Goal: Task Accomplishment & Management: Use online tool/utility

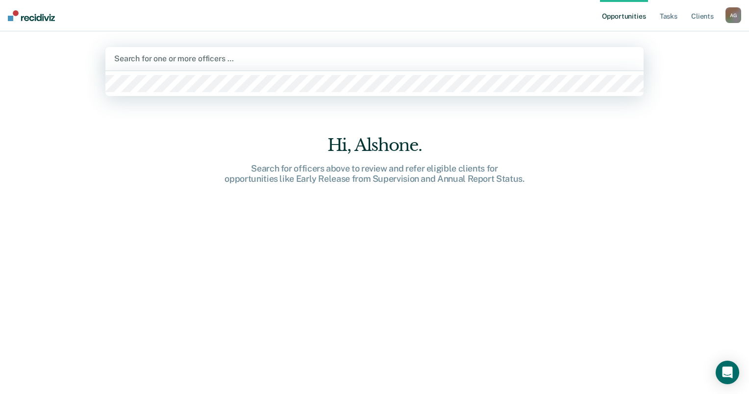
click at [194, 59] on div at bounding box center [374, 58] width 520 height 11
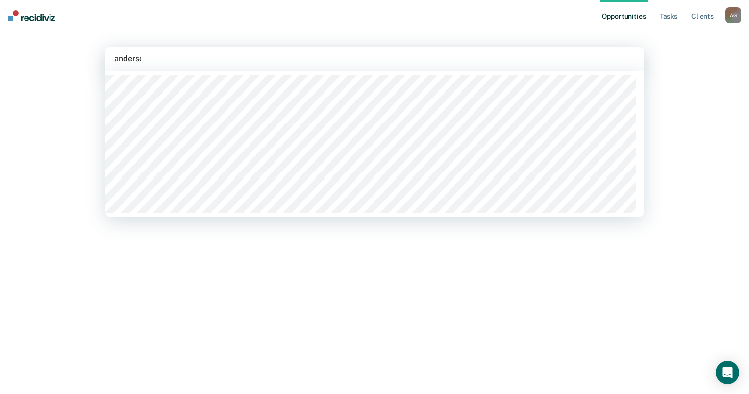
type input "[PERSON_NAME]"
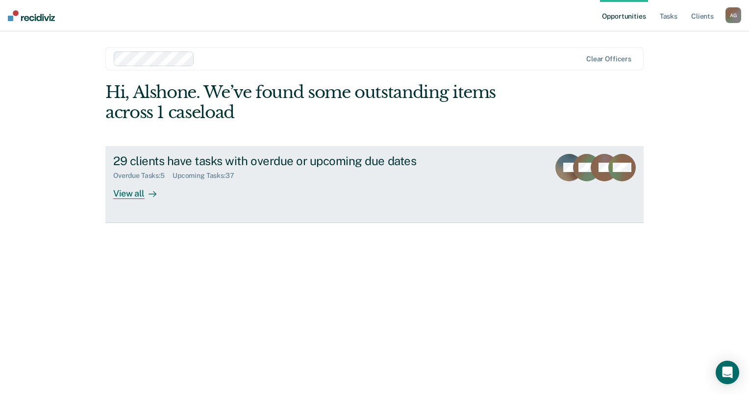
click at [143, 195] on div "View all" at bounding box center [140, 189] width 55 height 19
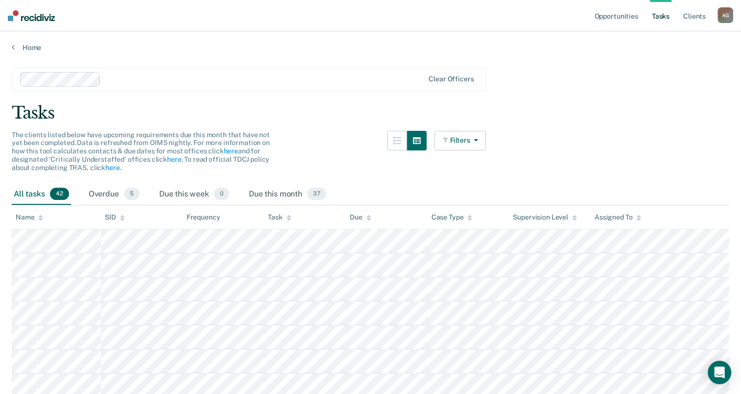
click at [473, 136] on button "Filters" at bounding box center [461, 141] width 52 height 20
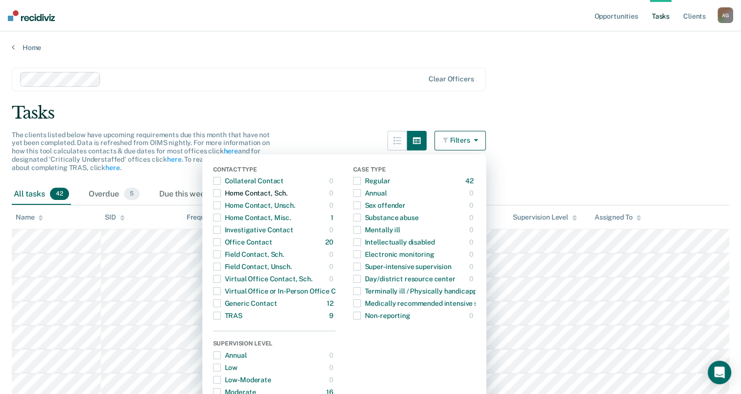
click at [221, 193] on span "button" at bounding box center [217, 193] width 8 height 8
click at [221, 204] on span "button" at bounding box center [217, 205] width 8 height 8
click at [225, 194] on div "Home Contact, Sch." at bounding box center [250, 193] width 74 height 16
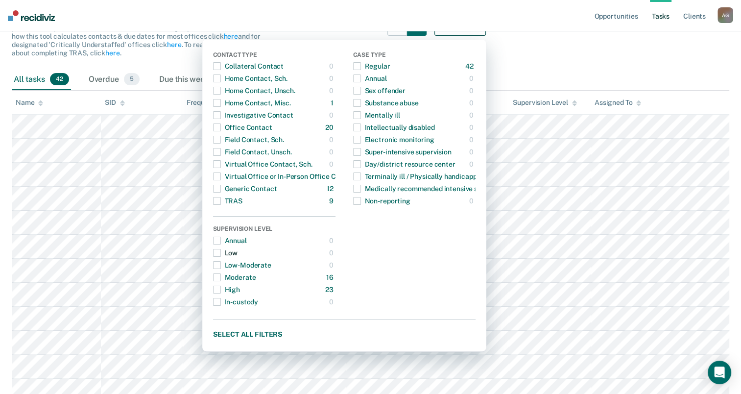
scroll to position [98, 0]
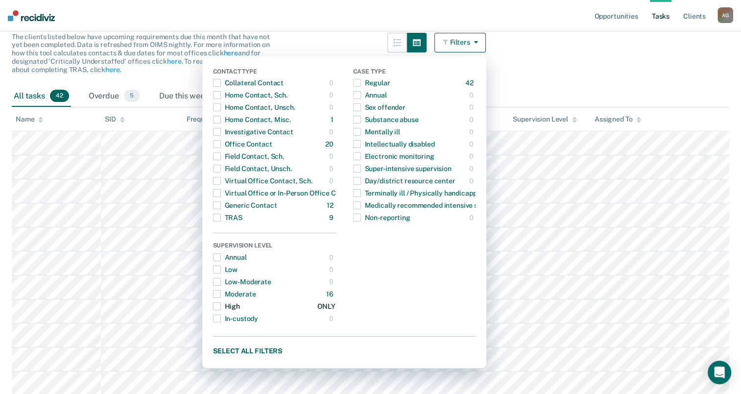
click at [221, 304] on span "button" at bounding box center [217, 306] width 8 height 8
click at [566, 58] on main "Clear officers Tasks The clients listed below have upcoming requirements due th…" at bounding box center [370, 337] width 741 height 766
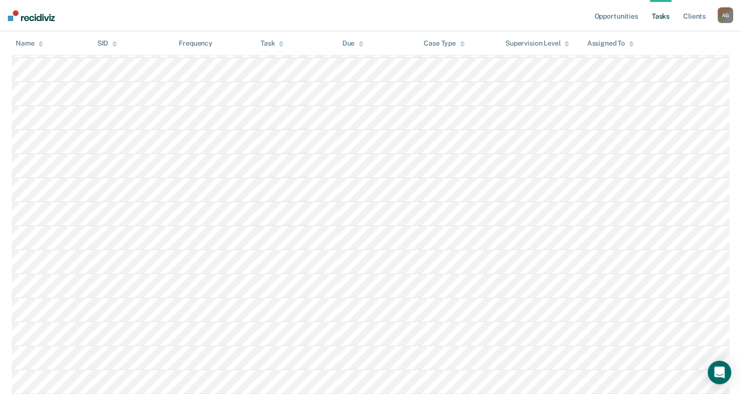
scroll to position [147, 0]
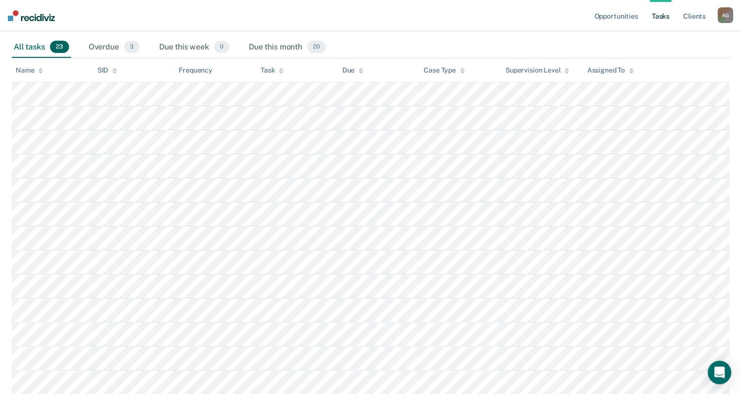
click at [272, 66] on div "Task" at bounding box center [272, 70] width 23 height 8
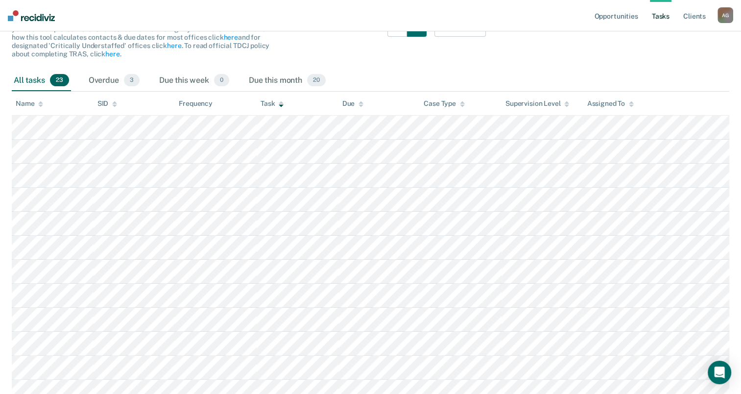
scroll to position [98, 0]
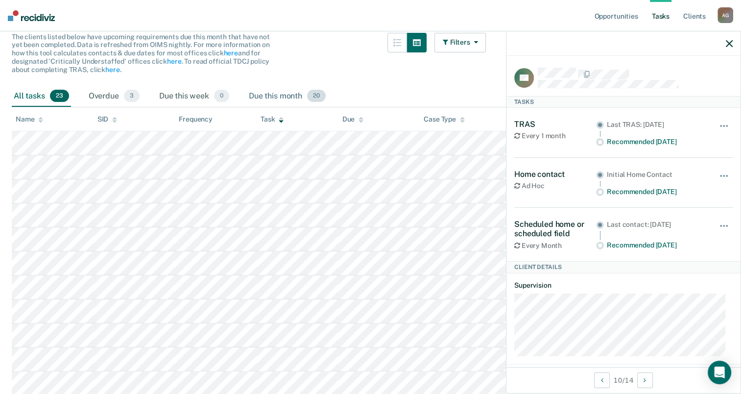
click at [267, 95] on div "Due this month 20" at bounding box center [287, 97] width 81 height 22
click at [267, 98] on div "Due this month 20" at bounding box center [287, 97] width 81 height 22
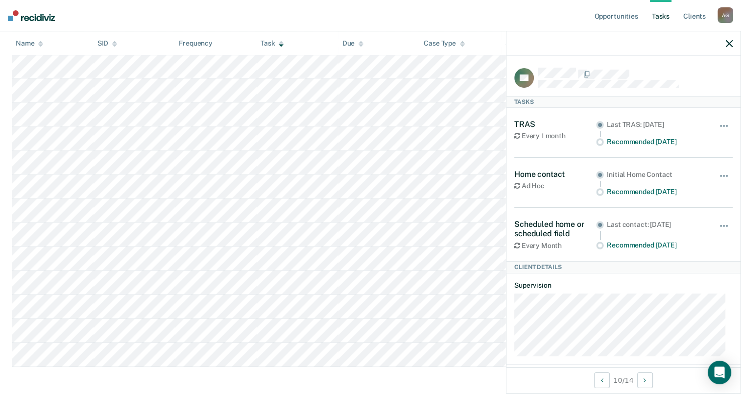
scroll to position [354, 0]
